Goal: Task Accomplishment & Management: Complete application form

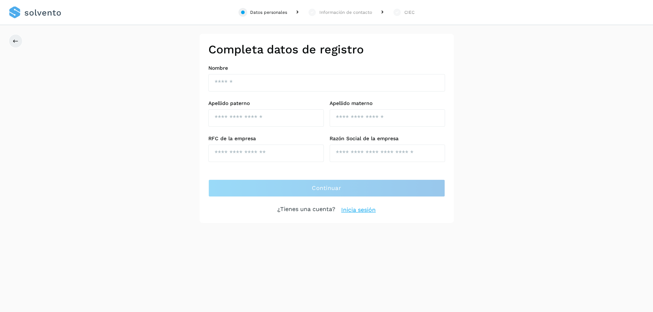
click at [334, 11] on div "Información de contacto" at bounding box center [345, 12] width 53 height 7
click at [400, 251] on div "Datos personales Información de contacto CIEC Completa datos de registro Nombre…" at bounding box center [326, 156] width 653 height 312
